Goal: Use online tool/utility: Utilize a website feature to perform a specific function

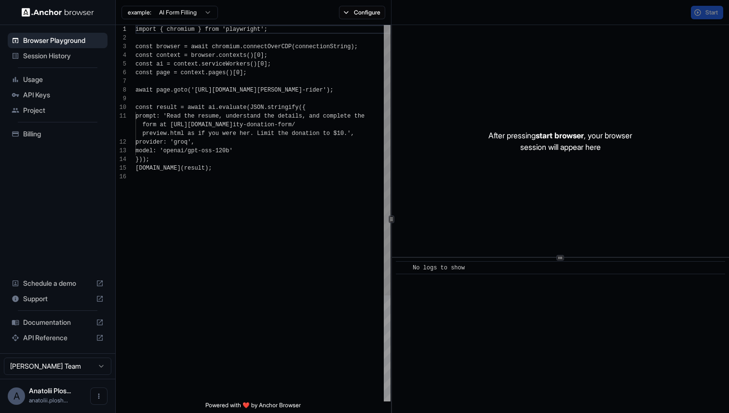
scroll to position [87, 0]
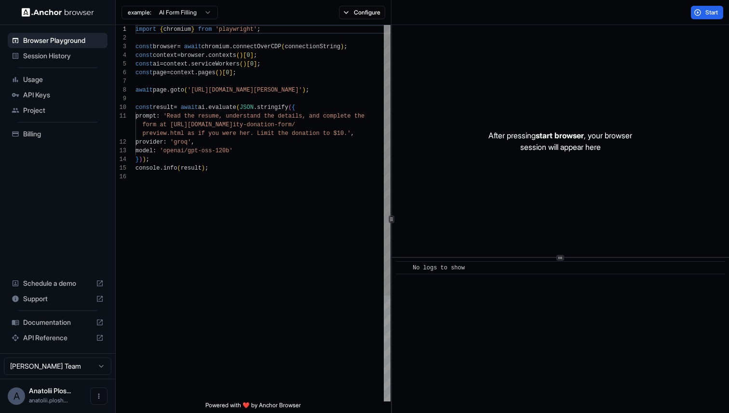
click at [199, 47] on div "import { chromium } from 'playwright' ; const browser = await chromium . connec…" at bounding box center [262, 287] width 255 height 524
click at [71, 95] on span "API Keys" at bounding box center [63, 95] width 80 height 10
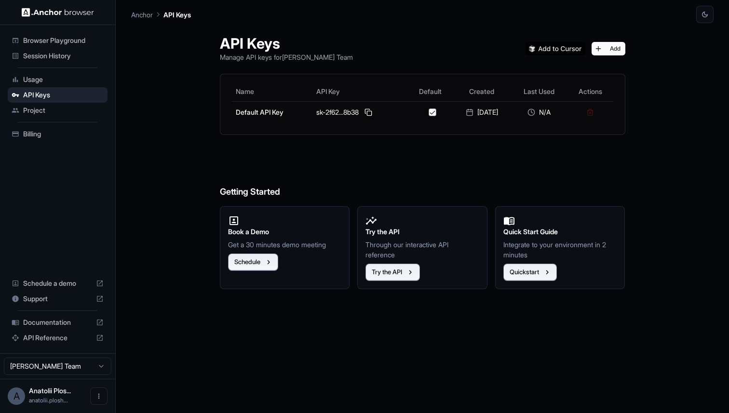
click at [87, 34] on div "Browser Playground" at bounding box center [58, 40] width 100 height 15
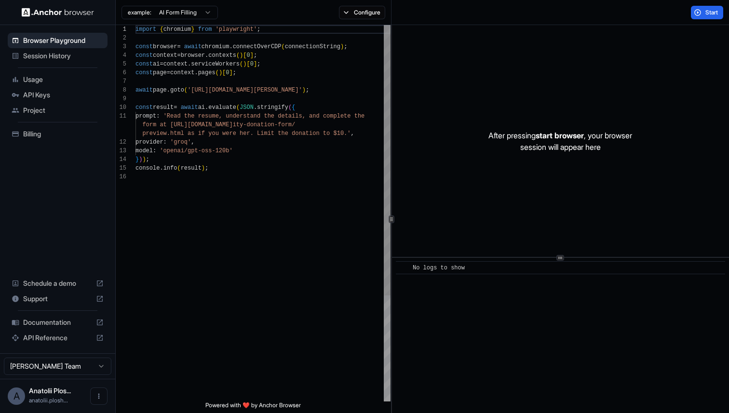
scroll to position [43, 0]
click at [148, 76] on div "import { chromium } from 'playwright' ; const browser = await chromium . connec…" at bounding box center [262, 287] width 255 height 524
click at [278, 50] on div "import { chromium } from 'playwright' ; const browser = await chromium . connec…" at bounding box center [262, 287] width 255 height 524
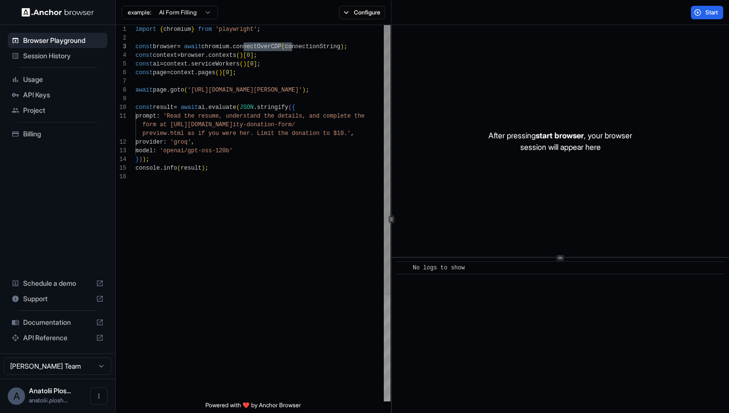
click at [271, 63] on div "import { chromium } from 'playwright' ; const browser = await chromium . connec…" at bounding box center [262, 287] width 255 height 524
click at [227, 43] on div "import { chromium } from 'playwright' ; const browser = await chromium . connec…" at bounding box center [262, 287] width 255 height 524
click at [247, 43] on div "import { chromium } from 'playwright' ; const browser = await chromium . connec…" at bounding box center [262, 287] width 255 height 524
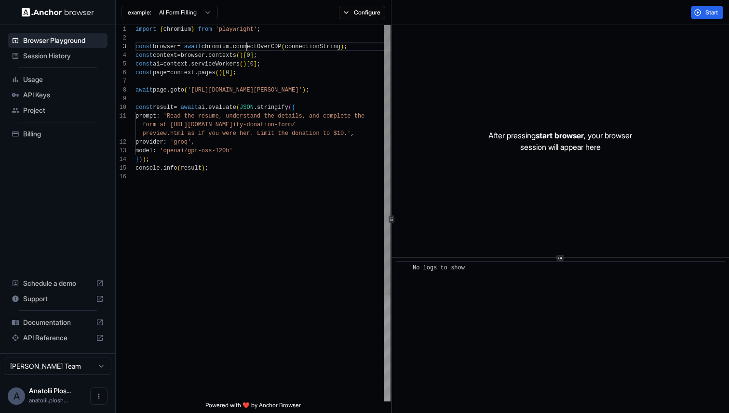
click at [247, 43] on div "import { chromium } from 'playwright' ; const browser = await chromium . connec…" at bounding box center [262, 287] width 255 height 524
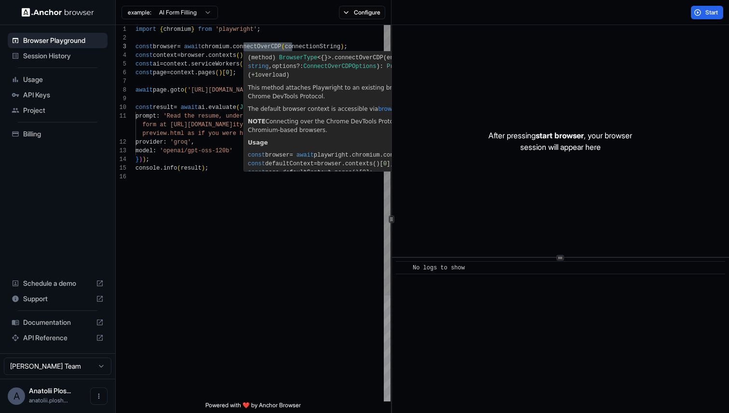
click at [198, 52] on div "import { chromium } from 'playwright' ; const browser = await chromium . connec…" at bounding box center [262, 287] width 255 height 524
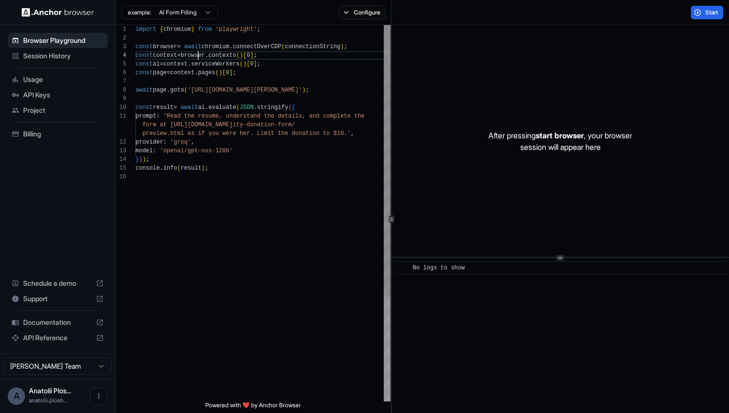
click at [198, 52] on div "import { chromium } from 'playwright' ; const browser = await chromium . connec…" at bounding box center [262, 287] width 255 height 524
click at [206, 30] on div "import { chromium } from 'playwright' ; const browser = await chromium . connec…" at bounding box center [262, 287] width 255 height 524
click at [216, 45] on div "import { chromium } from 'playwright' ; const browser = await chromium . connec…" at bounding box center [262, 287] width 255 height 524
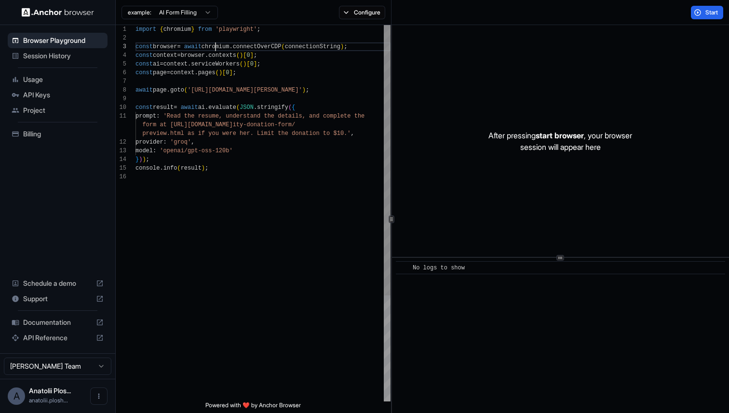
click at [175, 45] on div "import { chromium } from 'playwright' ; const browser = await chromium . connec…" at bounding box center [262, 287] width 255 height 524
click at [175, 59] on div "import { chromium } from 'playwright' ; const browser = await chromium . connec…" at bounding box center [262, 287] width 255 height 524
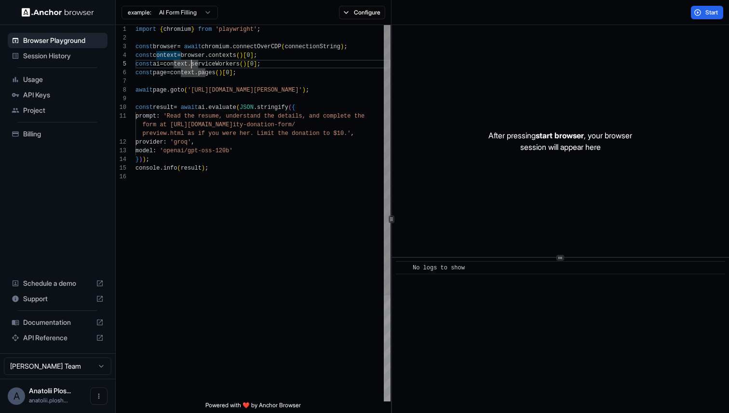
click at [190, 64] on div "import { chromium } from 'playwright' ; const browser = await chromium . connec…" at bounding box center [262, 287] width 255 height 524
click at [219, 84] on div "import { chromium } from 'playwright' ; const browser = await chromium . connec…" at bounding box center [262, 287] width 255 height 524
click at [712, 13] on span "Start" at bounding box center [711, 13] width 13 height 8
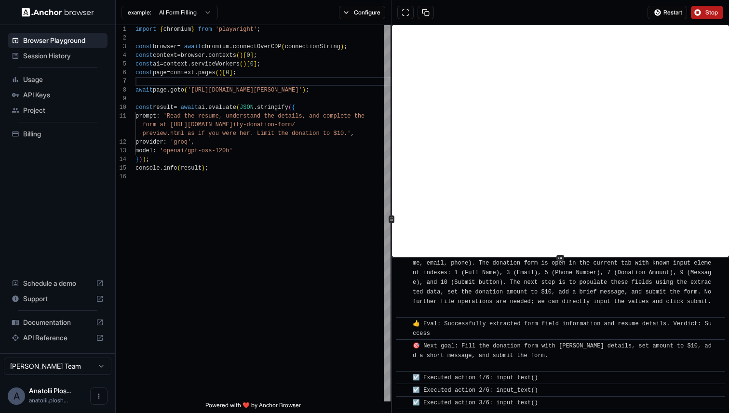
scroll to position [1327, 0]
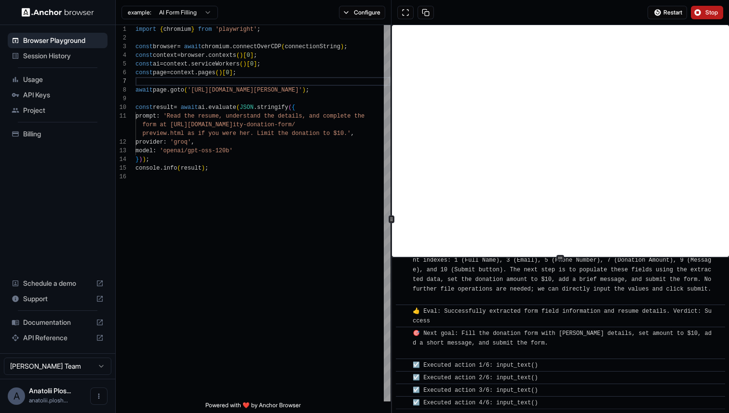
click at [709, 11] on span "Stop" at bounding box center [711, 13] width 13 height 8
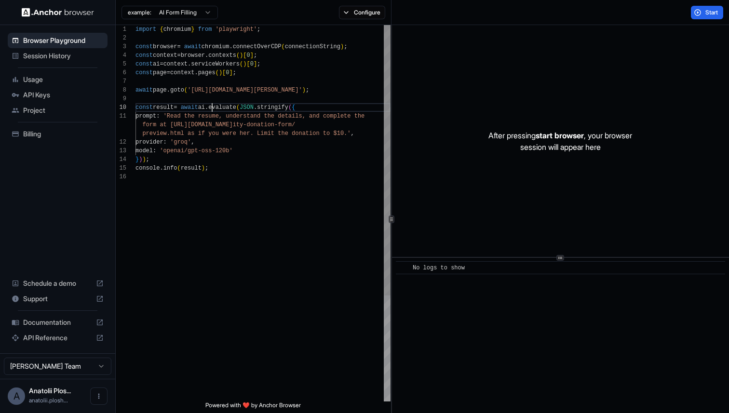
scroll to position [78, 0]
click at [214, 108] on div "import { chromium } from 'playwright' ; const browser = await chromium . connec…" at bounding box center [262, 287] width 255 height 524
click at [224, 108] on div "import { chromium } from 'playwright' ; const browser = await chromium . connec…" at bounding box center [262, 287] width 255 height 524
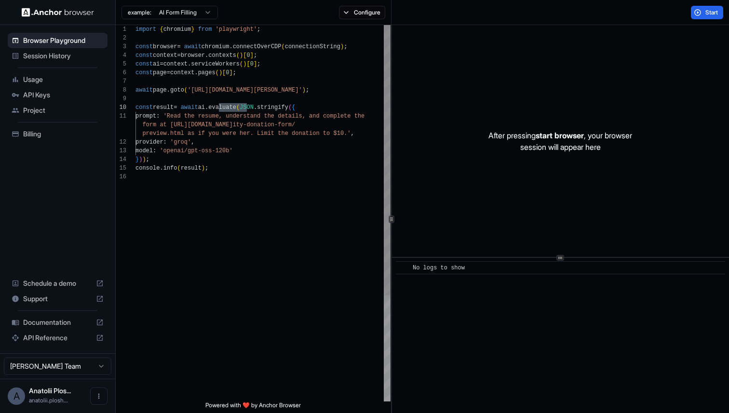
scroll to position [35, 0]
click at [158, 66] on div "import { chromium } from 'playwright' ; const browser = await chromium . connec…" at bounding box center [262, 287] width 255 height 524
click at [182, 65] on div "import { chromium } from 'playwright' ; const browser = await chromium . connec…" at bounding box center [262, 287] width 255 height 524
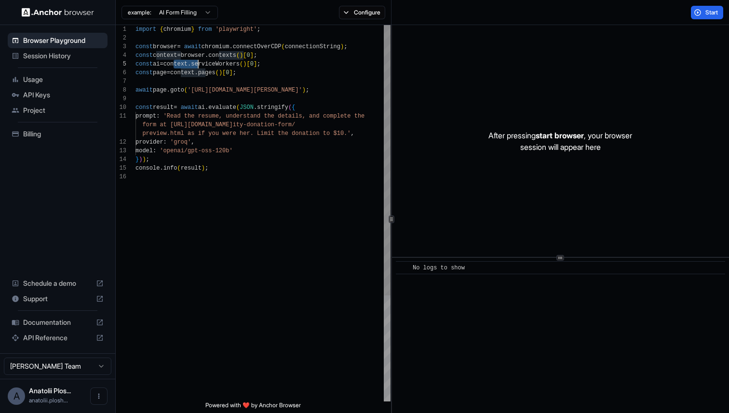
click at [171, 59] on div "import { chromium } from 'playwright' ; const browser = await chromium . connec…" at bounding box center [262, 287] width 255 height 524
click at [172, 52] on div "import { chromium } from 'playwright' ; const browser = await chromium . connec…" at bounding box center [262, 287] width 255 height 524
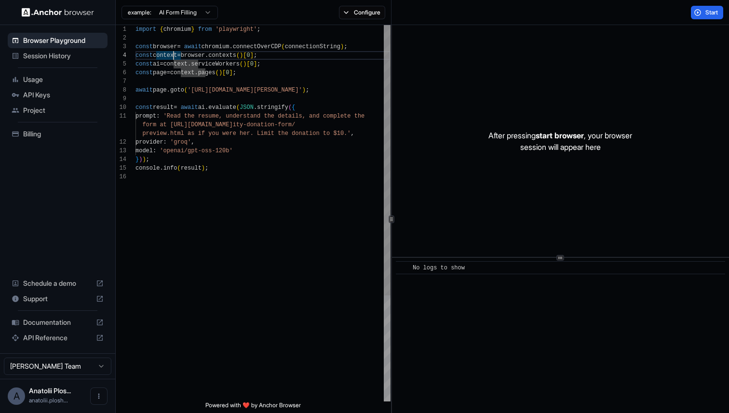
click at [216, 47] on div "import { chromium } from 'playwright' ; const browser = await chromium . connec…" at bounding box center [262, 287] width 255 height 524
click at [249, 47] on div "import { chromium } from 'playwright' ; const browser = await chromium . connec…" at bounding box center [262, 287] width 255 height 524
drag, startPoint x: 186, startPoint y: 46, endPoint x: 135, endPoint y: 44, distance: 50.2
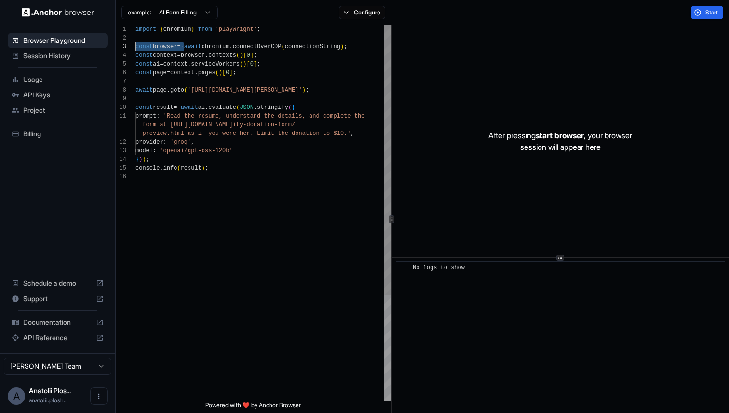
click at [135, 44] on div "import { chromium } from 'playwright' ; const browser = await chromium . connec…" at bounding box center [262, 287] width 255 height 524
click at [170, 53] on div "import { chromium } from 'playwright' ; const browser = await chromium . connec…" at bounding box center [262, 287] width 255 height 524
click at [174, 47] on div "import { chromium } from 'playwright' ; const browser = await chromium . connec…" at bounding box center [262, 287] width 255 height 524
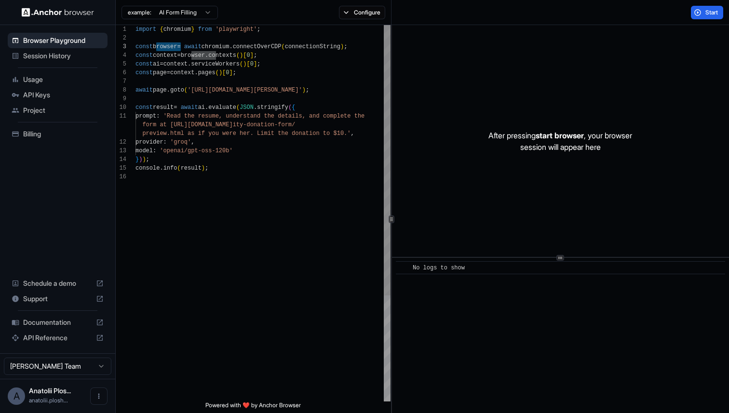
click at [197, 52] on div "import { chromium } from 'playwright' ; const browser = await chromium . connec…" at bounding box center [262, 287] width 255 height 524
click at [227, 53] on div "import { chromium } from 'playwright' ; const browser = await chromium . connec…" at bounding box center [262, 287] width 255 height 524
click at [163, 53] on div "import { chromium } from 'playwright' ; const browser = await chromium . connec…" at bounding box center [262, 287] width 255 height 524
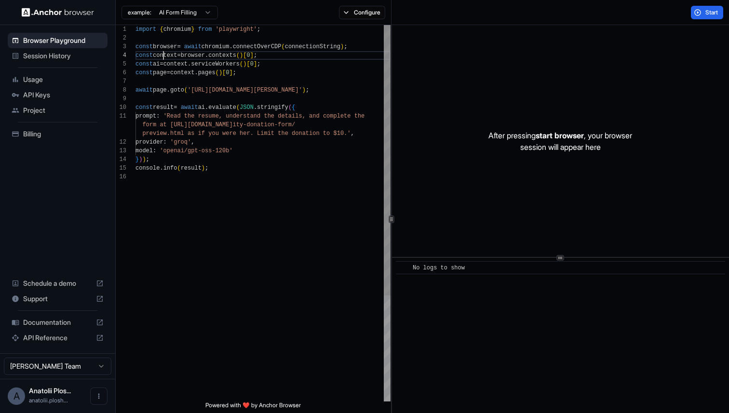
click at [163, 53] on div "import { chromium } from 'playwright' ; const browser = await chromium . connec…" at bounding box center [262, 287] width 255 height 524
click at [175, 58] on div "import { chromium } from 'playwright' ; const browser = await chromium . connec…" at bounding box center [262, 287] width 255 height 524
click at [181, 61] on div "import { chromium } from 'playwright' ; const browser = await chromium . connec…" at bounding box center [262, 287] width 255 height 524
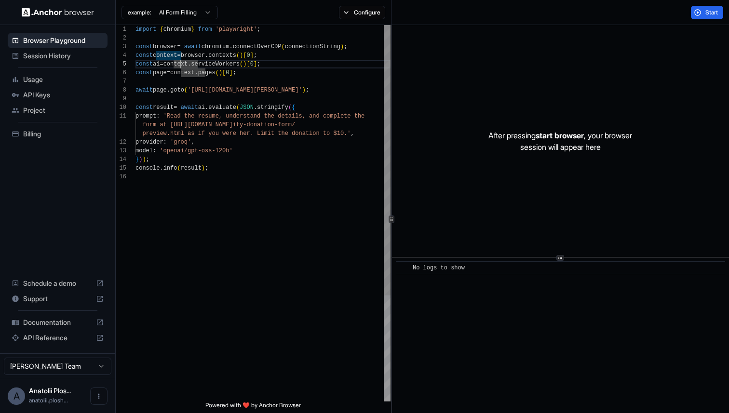
click at [181, 61] on div "import { chromium } from 'playwright' ; const browser = await chromium . connec…" at bounding box center [262, 287] width 255 height 524
click at [213, 60] on div "import { chromium } from 'playwright' ; const browser = await chromium . connec…" at bounding box center [262, 287] width 255 height 524
click at [231, 81] on div "import { chromium } from 'playwright' ; const browser = await chromium . connec…" at bounding box center [262, 287] width 255 height 524
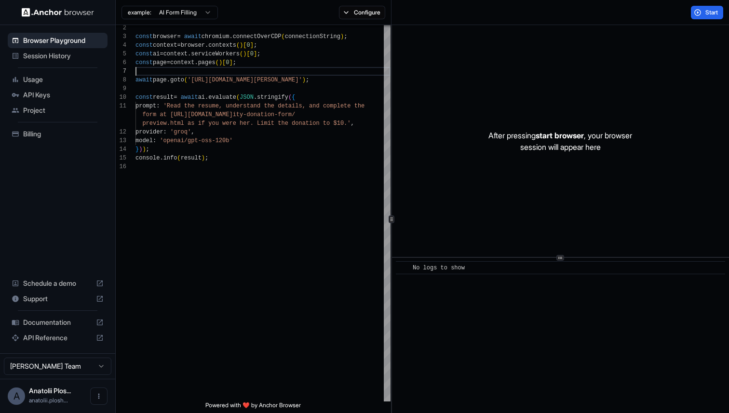
click at [46, 92] on span "API Keys" at bounding box center [63, 95] width 80 height 10
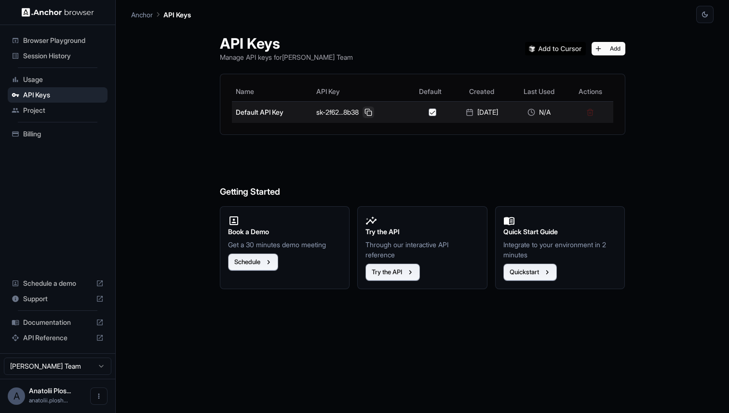
click at [363, 112] on button at bounding box center [368, 113] width 12 height 12
click at [363, 111] on button at bounding box center [368, 113] width 12 height 12
click at [362, 110] on button at bounding box center [368, 113] width 12 height 12
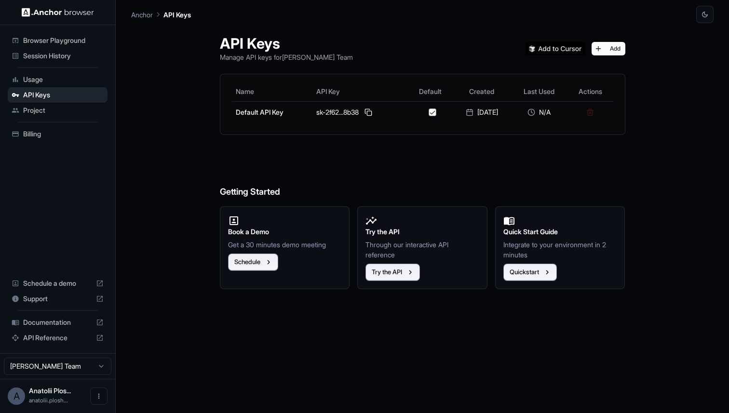
click at [39, 41] on span "Browser Playground" at bounding box center [63, 41] width 80 height 10
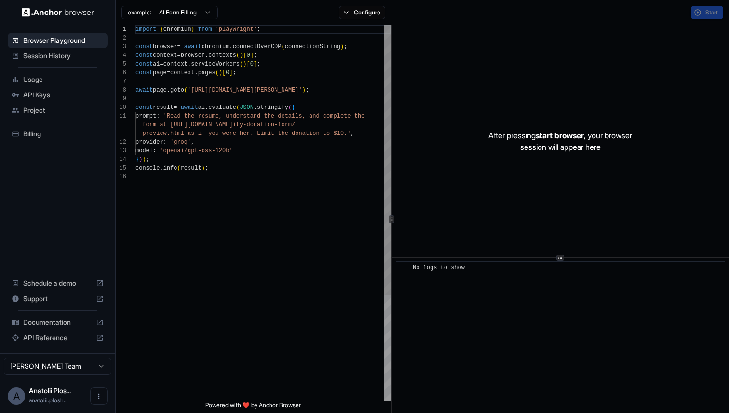
scroll to position [87, 0]
click at [261, 47] on div "import { chromium } from 'playwright' ; const browser = await chromium . connec…" at bounding box center [262, 287] width 255 height 524
